Goal: Task Accomplishment & Management: Manage account settings

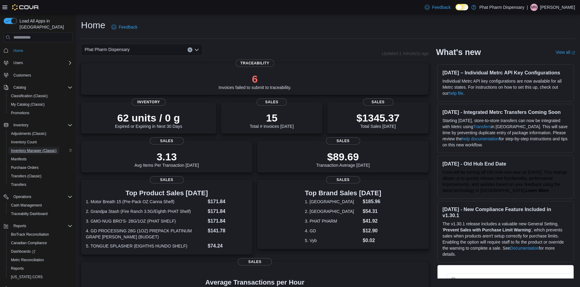
click at [49, 148] on span "Inventory Manager (Classic)" at bounding box center [34, 150] width 46 height 5
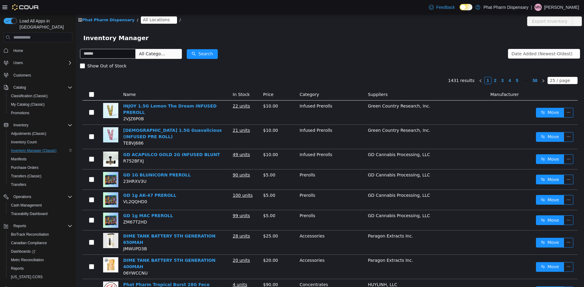
click at [267, 106] on span "$10.00" at bounding box center [270, 106] width 15 height 5
click at [564, 110] on button "button" at bounding box center [569, 113] width 10 height 10
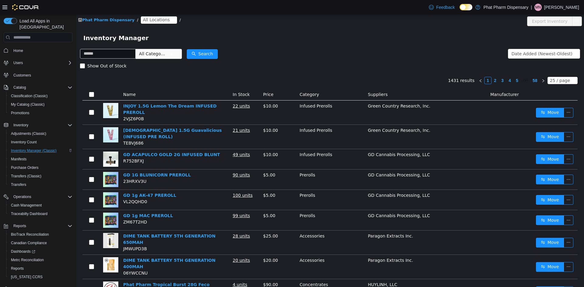
click at [273, 106] on span "$10.00" at bounding box center [270, 106] width 15 height 5
drag, startPoint x: 274, startPoint y: 107, endPoint x: 259, endPoint y: 107, distance: 14.9
click at [259, 107] on tr "INJOY 1.5G Lemon The Dream INFUSED PREROLL 2VJZ6P0B 22 units $10.00 Infused Pre…" at bounding box center [329, 113] width 495 height 24
click at [163, 105] on link "INJOY 1.5G Lemon The Dream INFUSED PREROLL" at bounding box center [169, 110] width 93 height 12
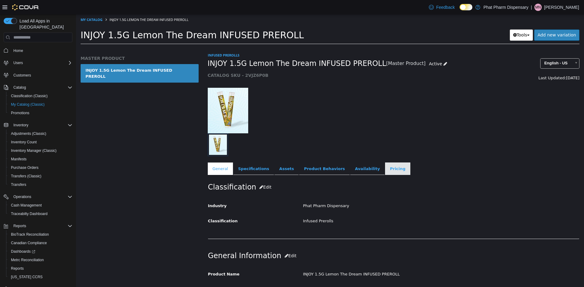
click at [385, 172] on link "Pricing" at bounding box center [397, 169] width 25 height 13
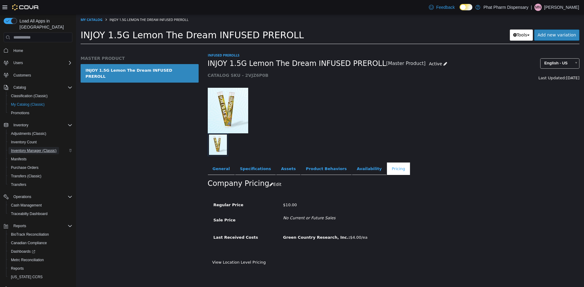
click at [33, 148] on span "Inventory Manager (Classic)" at bounding box center [34, 150] width 46 height 5
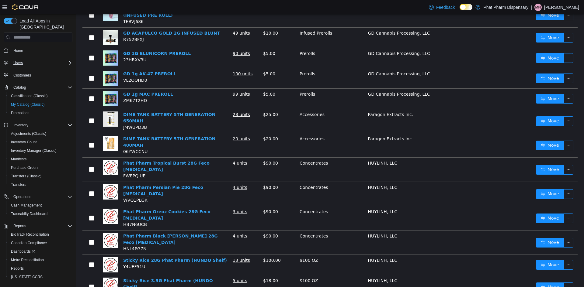
click at [63, 59] on div "Users" at bounding box center [41, 62] width 61 height 7
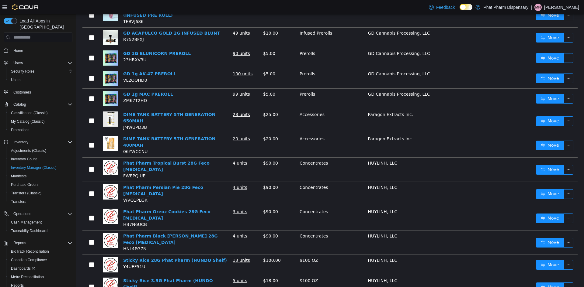
click at [40, 68] on div "Security Roles" at bounding box center [41, 71] width 64 height 7
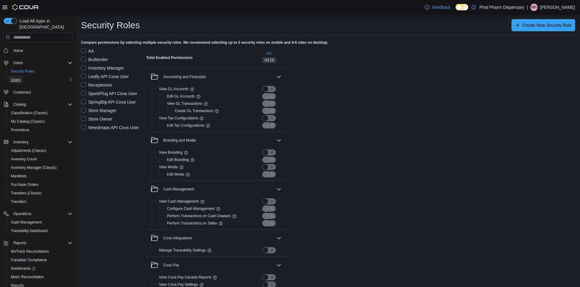
click at [21, 76] on link "Users" at bounding box center [16, 79] width 14 height 7
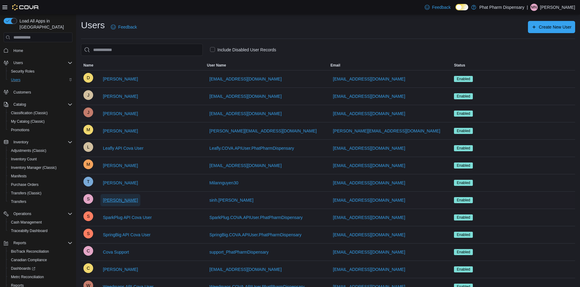
click at [112, 198] on span "Sinh Nguyen" at bounding box center [120, 200] width 35 height 6
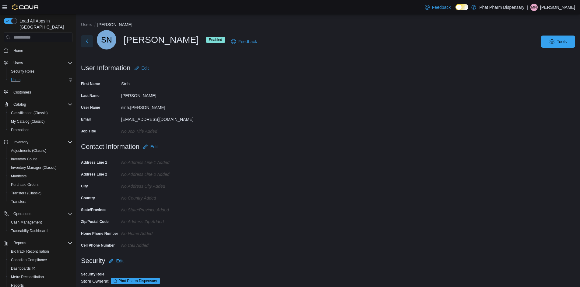
click at [85, 38] on button "Next" at bounding box center [87, 41] width 12 height 12
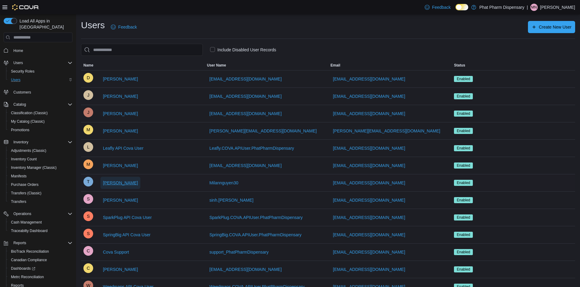
click at [115, 183] on span "T Nguyen" at bounding box center [120, 183] width 35 height 6
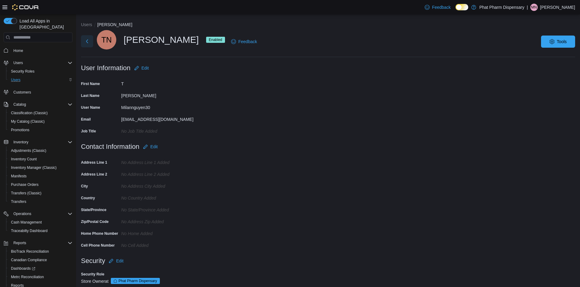
click at [83, 41] on button "Next" at bounding box center [87, 41] width 12 height 12
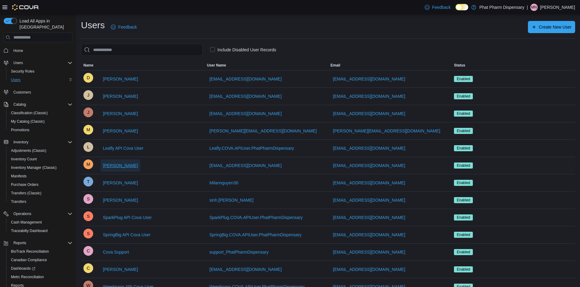
click at [119, 163] on span "[PERSON_NAME]" at bounding box center [120, 166] width 35 height 6
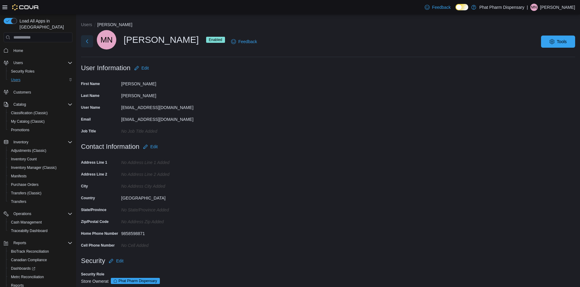
click at [84, 44] on button "Next" at bounding box center [87, 41] width 12 height 12
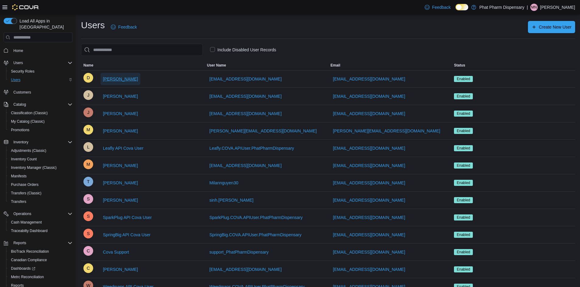
click at [121, 78] on span "Devyn Mckee" at bounding box center [120, 79] width 35 height 6
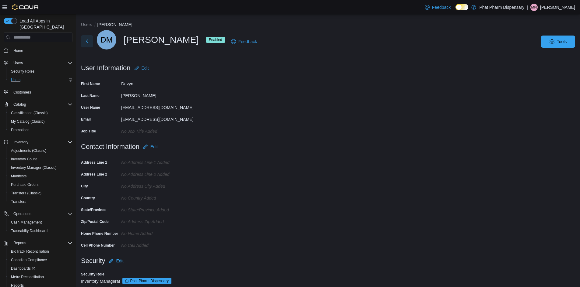
click at [86, 44] on button "Next" at bounding box center [87, 41] width 12 height 12
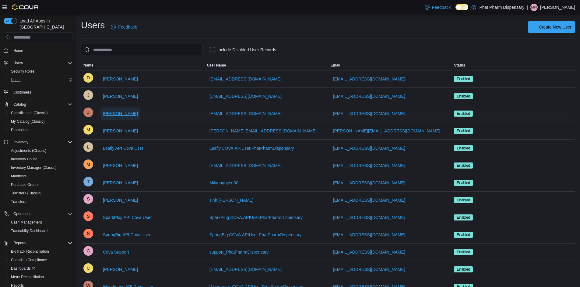
click at [120, 119] on span "Jonathan Stearns" at bounding box center [120, 114] width 35 height 12
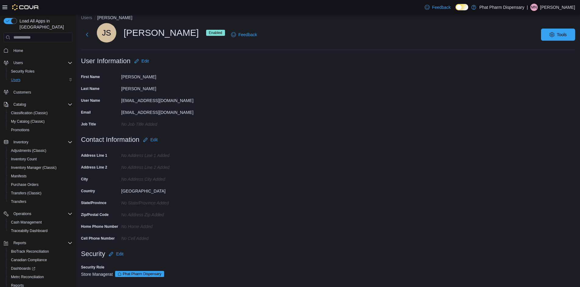
scroll to position [9, 0]
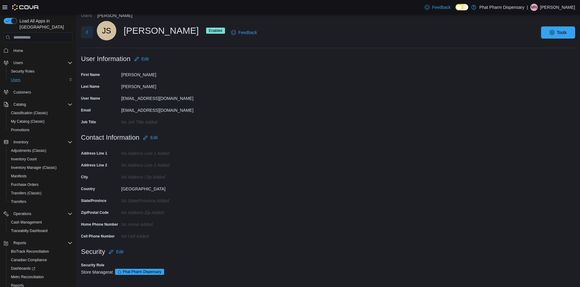
click at [90, 34] on button "Next" at bounding box center [87, 32] width 12 height 12
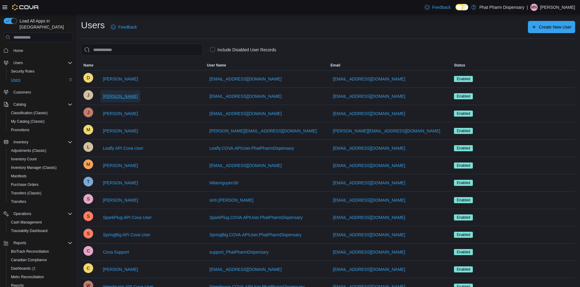
click at [119, 95] on span "Jordan Dill" at bounding box center [120, 96] width 35 height 6
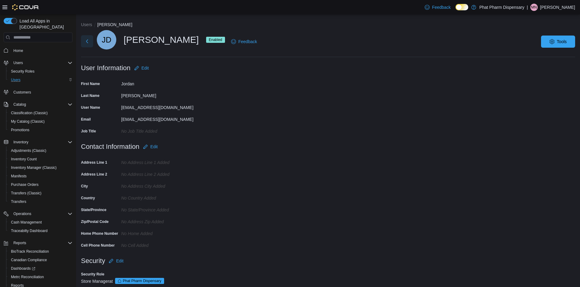
click at [83, 43] on button "Next" at bounding box center [87, 41] width 12 height 12
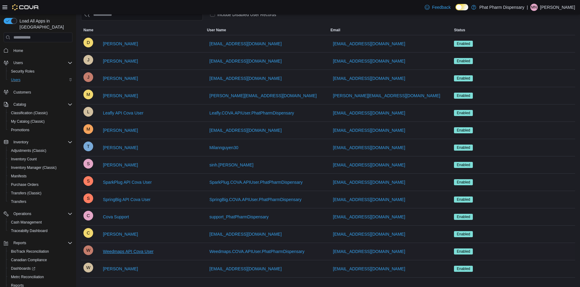
scroll to position [36, 0]
click at [122, 231] on span "Chris Cardenas" at bounding box center [120, 234] width 35 height 6
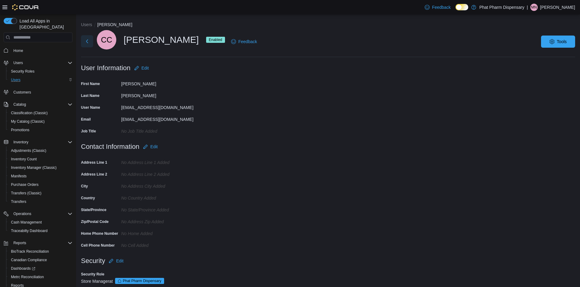
click at [87, 40] on button "Next" at bounding box center [87, 41] width 12 height 12
